Goal: Transaction & Acquisition: Download file/media

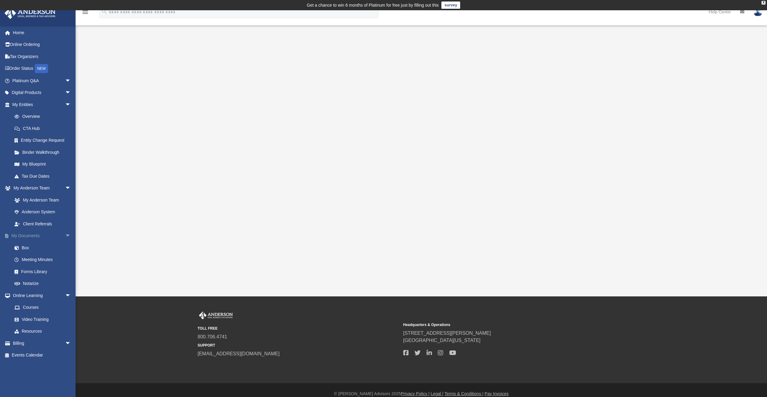
click at [31, 234] on link "My Documents arrow_drop_down" at bounding box center [42, 236] width 76 height 12
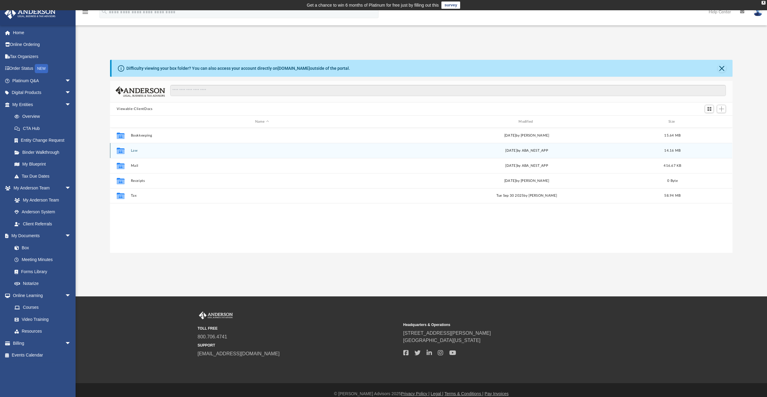
scroll to position [133, 618]
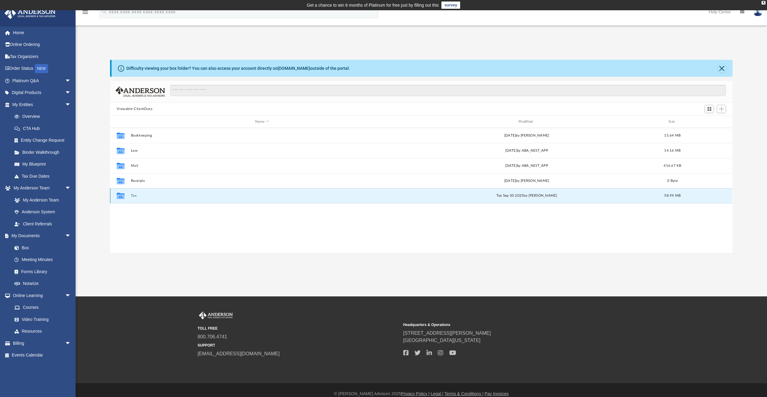
click at [134, 196] on button "Tax" at bounding box center [262, 196] width 262 height 4
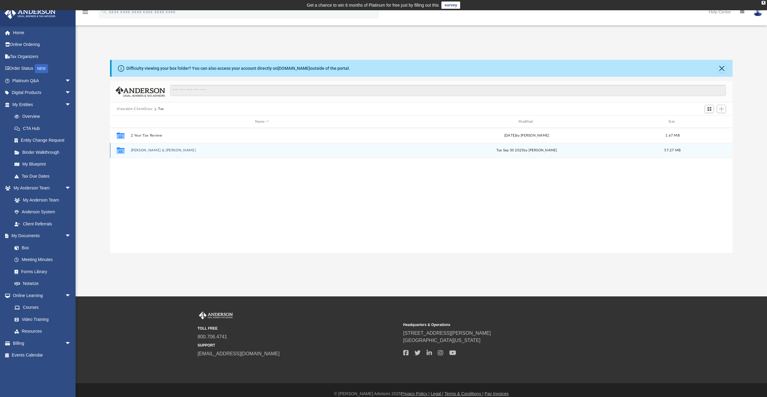
click at [141, 151] on button "[PERSON_NAME] & [PERSON_NAME]" at bounding box center [262, 150] width 262 height 4
click at [136, 149] on button "2024" at bounding box center [262, 150] width 262 height 4
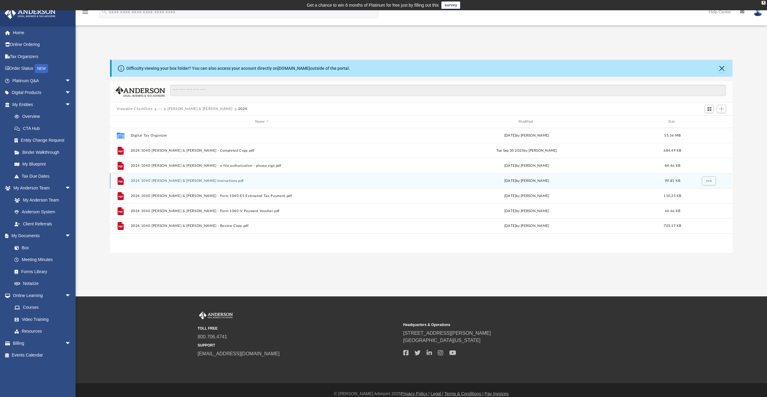
click at [225, 181] on button "2024 1040 [PERSON_NAME] & [PERSON_NAME] Instructions.pdf" at bounding box center [262, 181] width 262 height 4
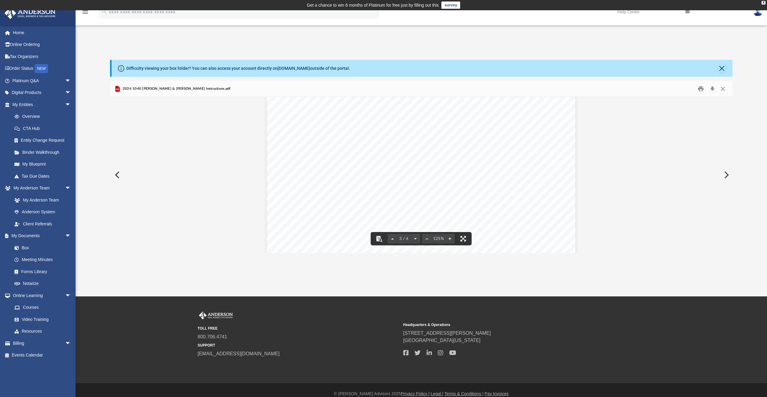
scroll to position [907, 0]
click at [721, 87] on button "Close" at bounding box center [722, 88] width 11 height 9
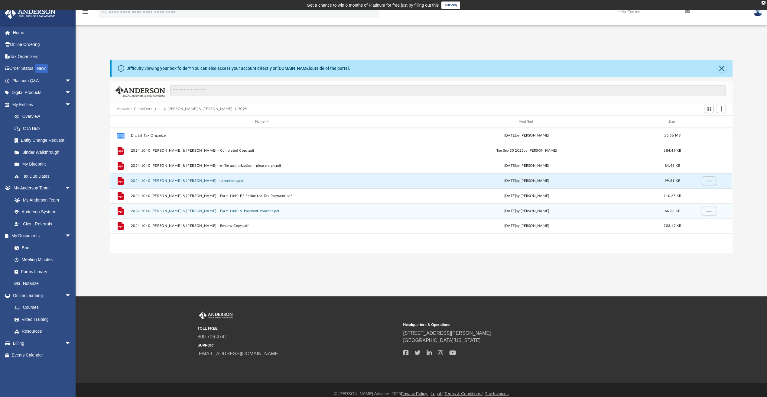
click at [239, 211] on button "2024 1040 [PERSON_NAME] & [PERSON_NAME] - Form 1040-V Payment Voucher.pdf" at bounding box center [262, 211] width 262 height 4
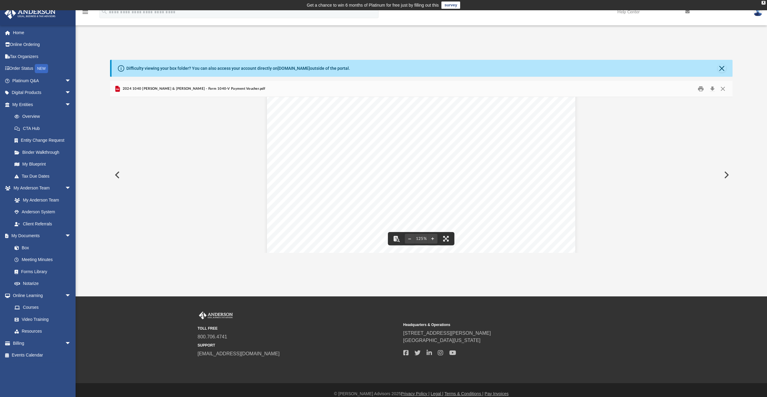
scroll to position [41, 0]
click at [699, 87] on button "Print" at bounding box center [701, 88] width 12 height 9
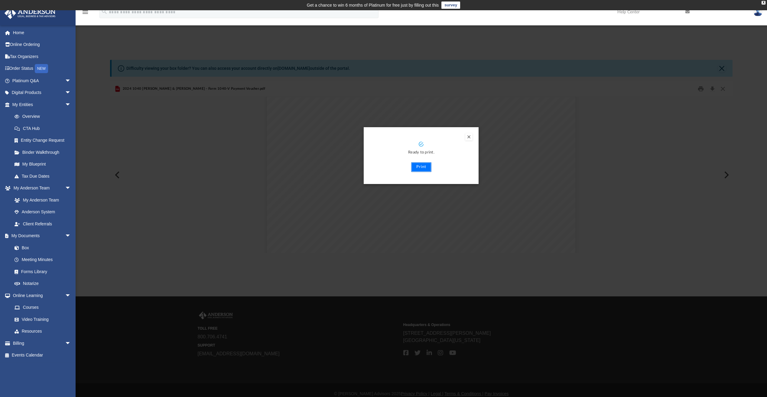
click at [422, 167] on button "Print" at bounding box center [421, 167] width 20 height 10
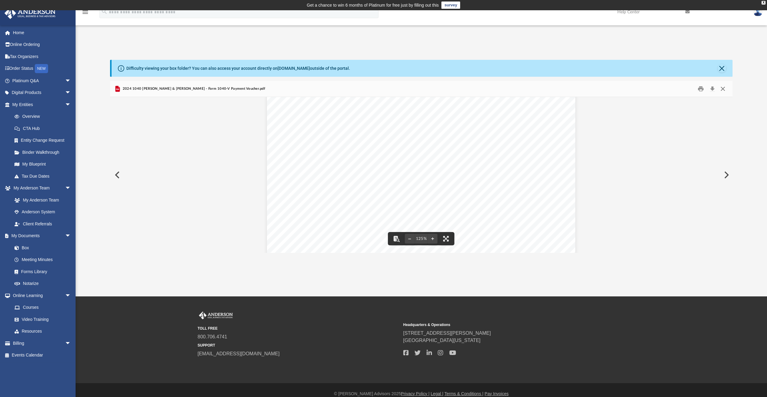
click at [723, 90] on button "Close" at bounding box center [722, 88] width 11 height 9
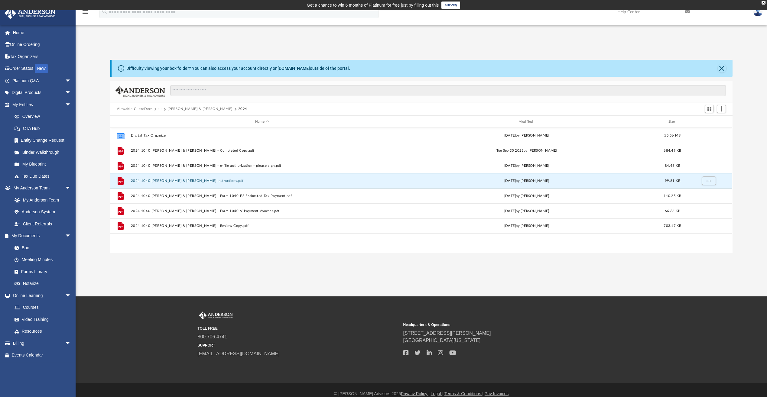
click at [216, 182] on button "2024 1040 [PERSON_NAME] & [PERSON_NAME] Instructions.pdf" at bounding box center [262, 181] width 262 height 4
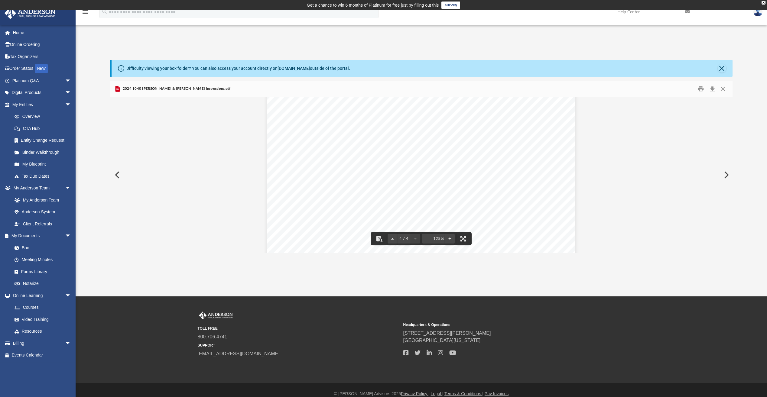
scroll to position [1421, 0]
